Goal: Find specific page/section: Find specific page/section

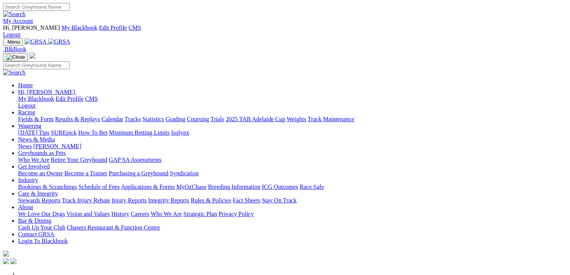
click at [43, 116] on link "Fields & Form" at bounding box center [35, 119] width 35 height 6
